Goal: Transaction & Acquisition: Obtain resource

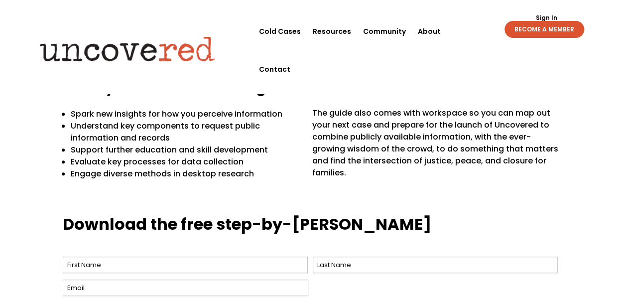
scroll to position [279, 0]
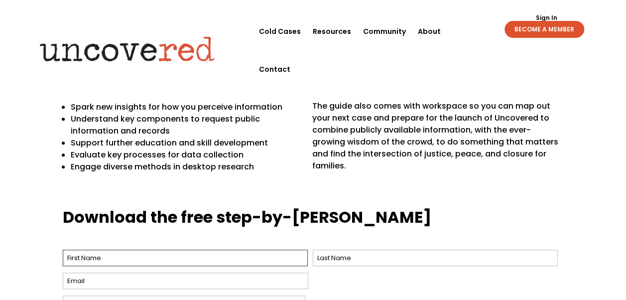
click at [200, 250] on input "First" at bounding box center [185, 258] width 245 height 16
type input "JESS"
click at [149, 273] on input "Email *" at bounding box center [186, 281] width 246 height 16
type input "jess.innocent@gmail.com"
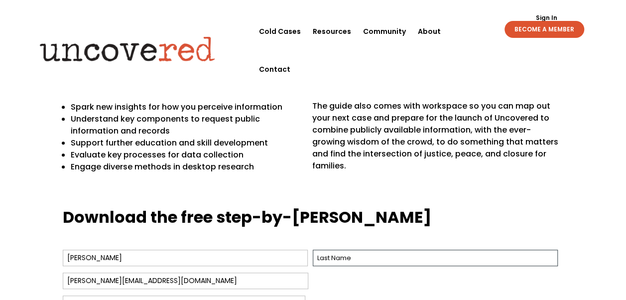
click at [341, 250] on input "Last" at bounding box center [435, 258] width 245 height 16
type input "Innocent"
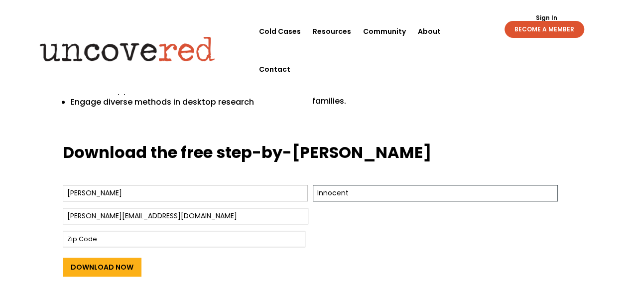
scroll to position [359, 0]
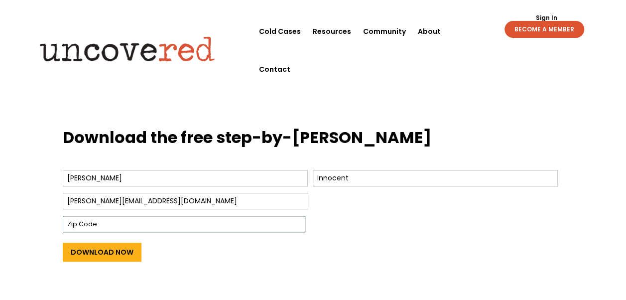
click at [154, 216] on input "Zip Code" at bounding box center [184, 224] width 243 height 16
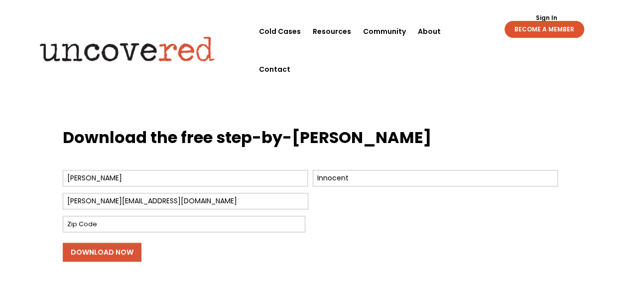
click at [135, 243] on input "Download Now" at bounding box center [102, 252] width 79 height 19
click at [119, 243] on input "Download Now" at bounding box center [102, 252] width 79 height 19
click at [120, 243] on input "Download Now" at bounding box center [102, 252] width 79 height 19
